Goal: Task Accomplishment & Management: Use online tool/utility

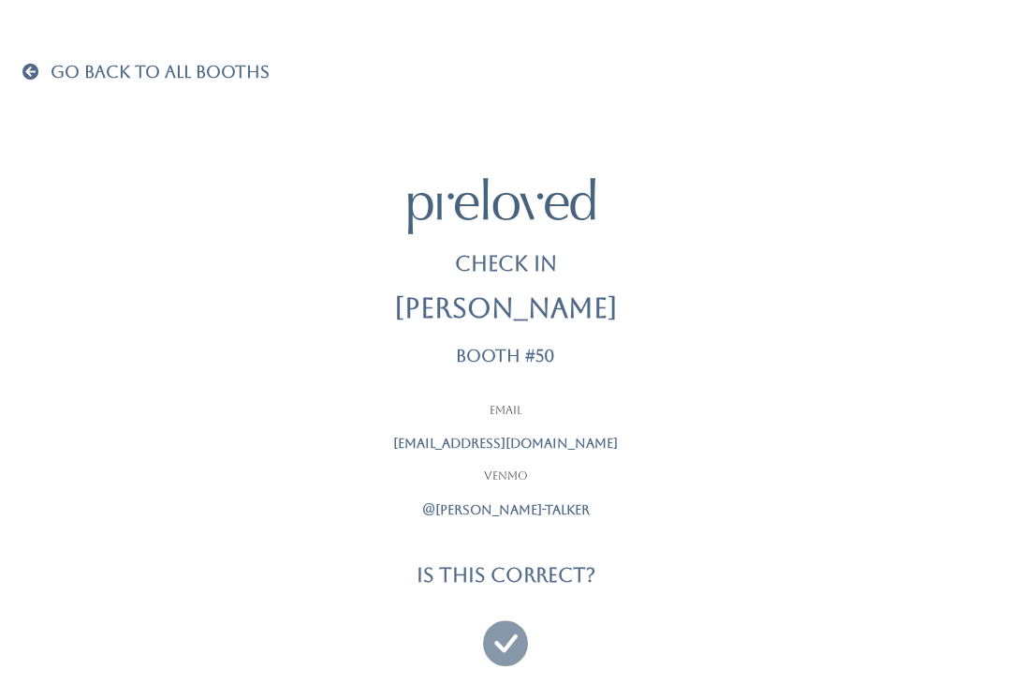
click at [495, 631] on icon at bounding box center [505, 634] width 45 height 63
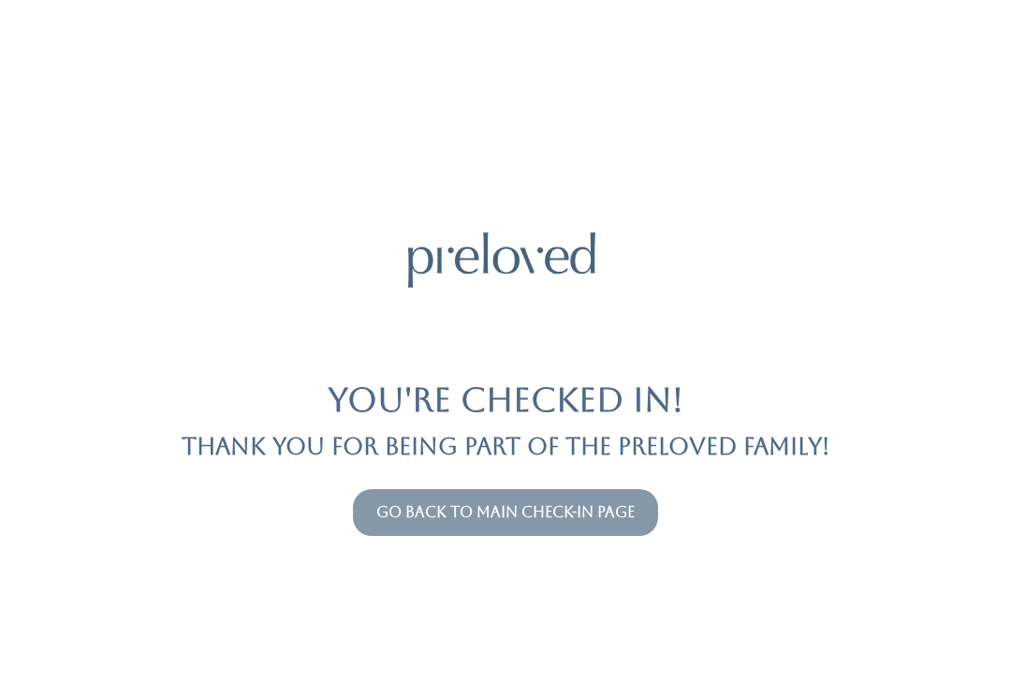
click at [477, 489] on button "Go back to main check-in page" at bounding box center [505, 512] width 305 height 47
click at [403, 503] on link "Go back to main check-in page" at bounding box center [505, 512] width 258 height 18
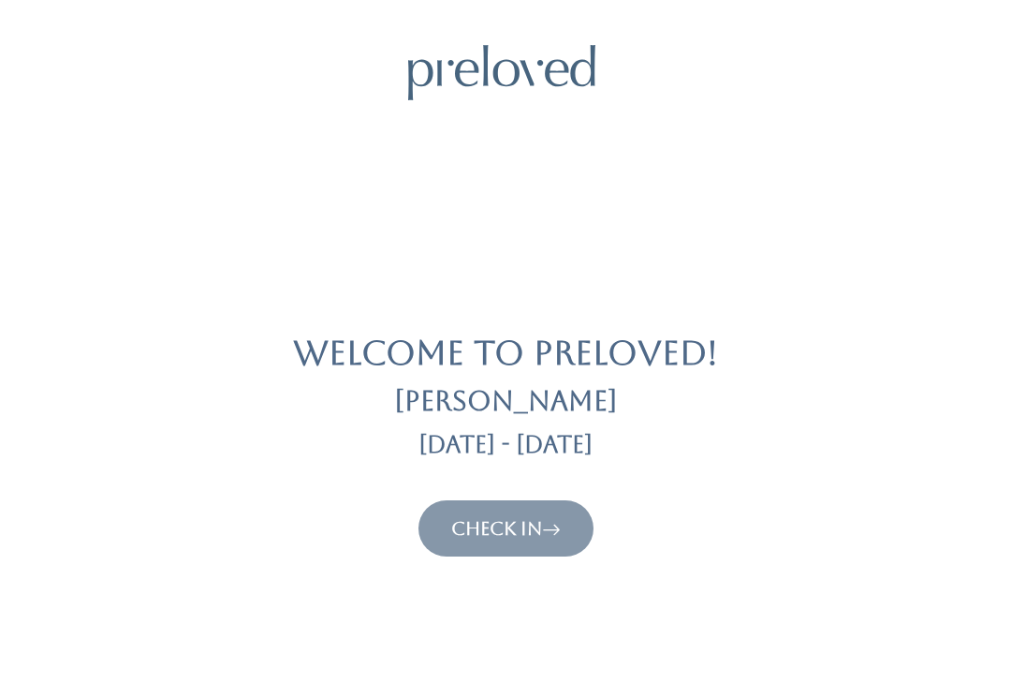
click at [527, 529] on link "Check In" at bounding box center [506, 528] width 110 height 22
